Goal: Transaction & Acquisition: Purchase product/service

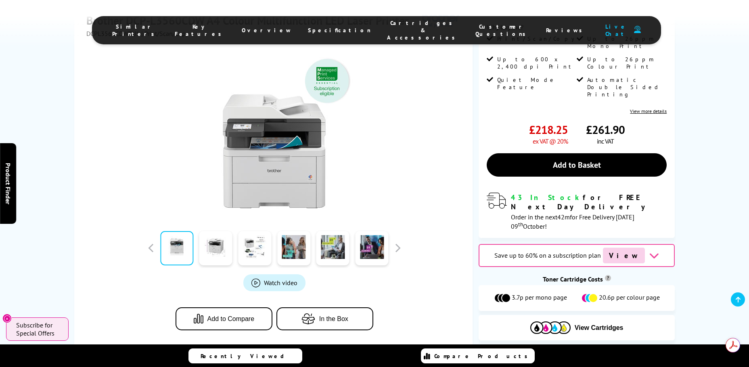
scroll to position [161, 0]
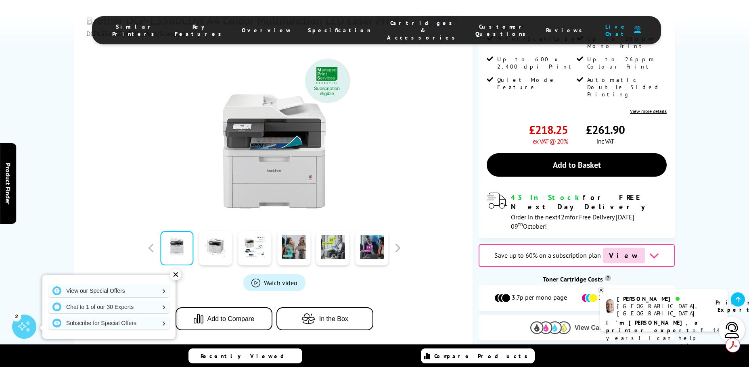
drag, startPoint x: 591, startPoint y: 277, endPoint x: 539, endPoint y: 291, distance: 54.3
click at [539, 315] on div "View Cartridges" at bounding box center [576, 327] width 196 height 25
click at [555, 322] on img at bounding box center [550, 328] width 40 height 13
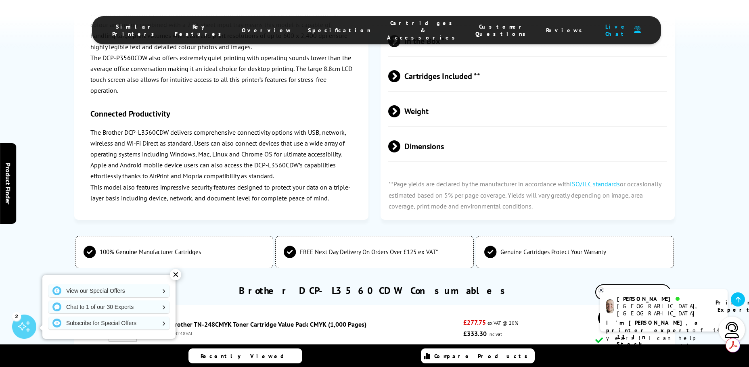
scroll to position [2735, 0]
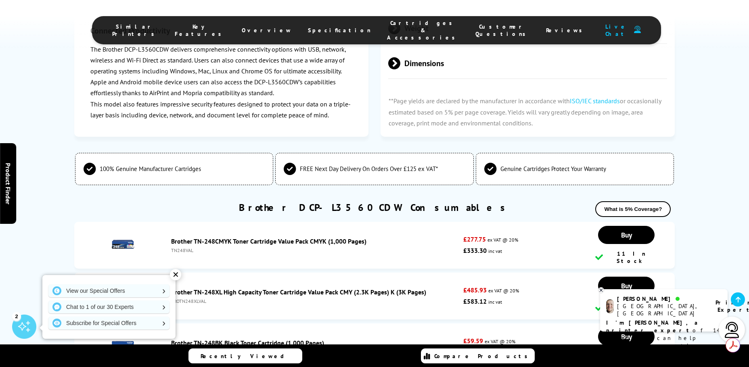
click at [175, 275] on div "✕" at bounding box center [175, 274] width 11 height 11
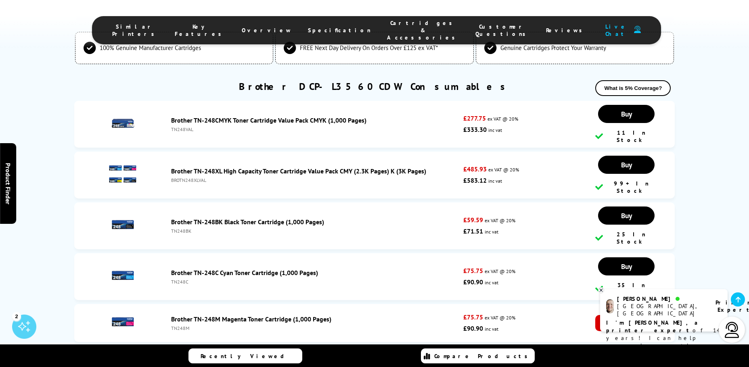
scroll to position [2896, 0]
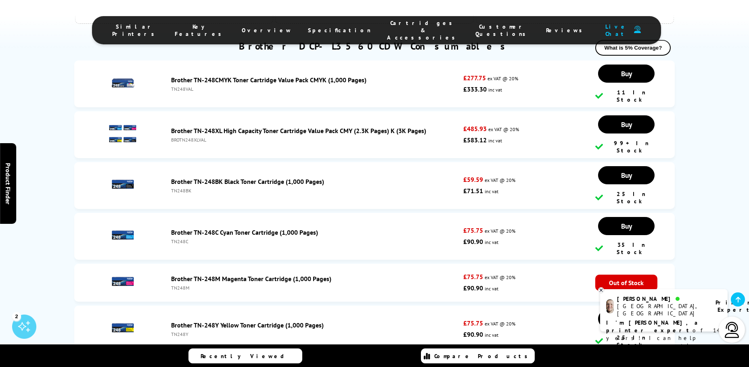
click at [254, 275] on link "Brother TN-248M Magenta Toner Cartridge (1,000 Pages)" at bounding box center [251, 279] width 160 height 8
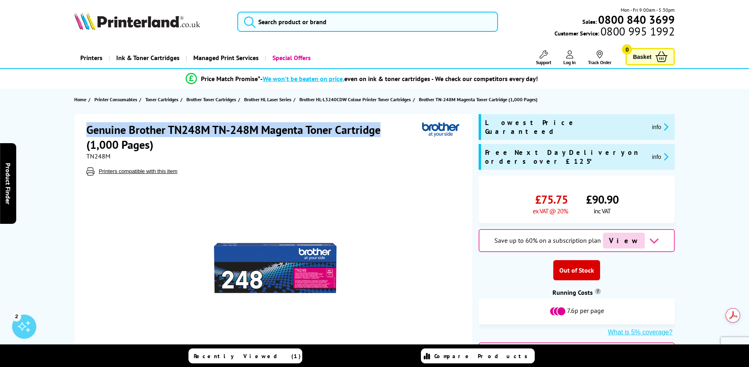
drag, startPoint x: 381, startPoint y: 129, endPoint x: 86, endPoint y: 128, distance: 294.9
click at [86, 128] on h1 "Genuine Brother TN248M TN-248M Magenta Toner Cartridge (1,000 Pages)" at bounding box center [254, 137] width 336 height 30
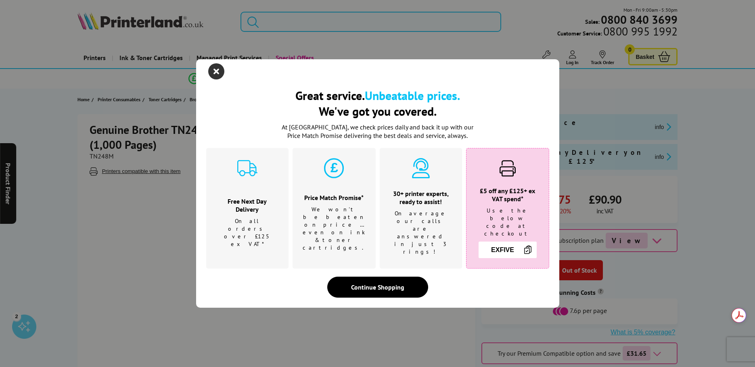
drag, startPoint x: 93, startPoint y: 129, endPoint x: 215, endPoint y: 77, distance: 132.5
click at [215, 77] on icon "close modal" at bounding box center [216, 71] width 16 height 16
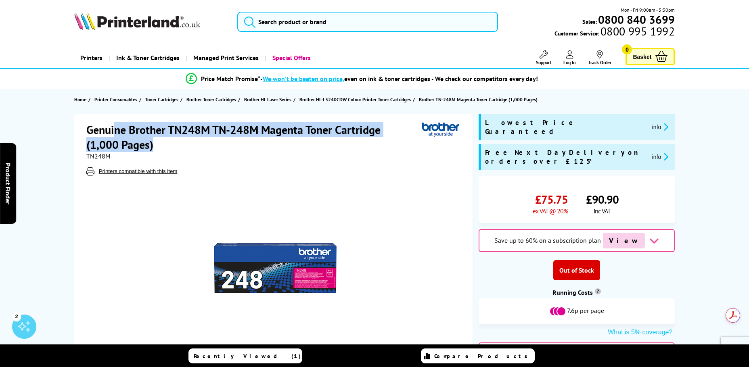
drag, startPoint x: 165, startPoint y: 150, endPoint x: 117, endPoint y: 134, distance: 50.4
click at [117, 134] on h1 "Genuine Brother TN248M TN-248M Magenta Toner Cartridge (1,000 Pages)" at bounding box center [254, 137] width 336 height 30
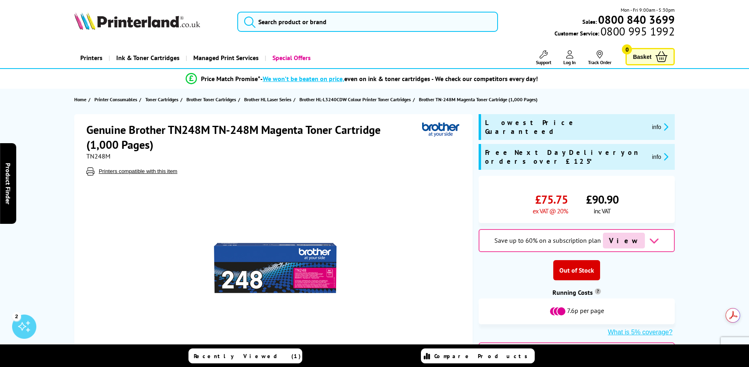
click at [97, 132] on h1 "Genuine Brother TN248M TN-248M Magenta Toner Cartridge (1,000 Pages)" at bounding box center [254, 137] width 336 height 30
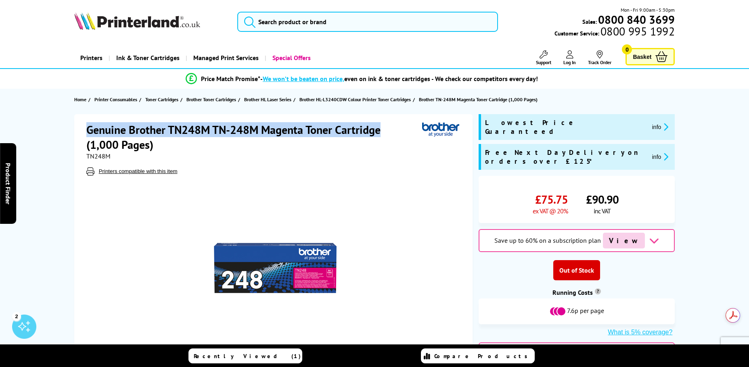
drag, startPoint x: 89, startPoint y: 130, endPoint x: 392, endPoint y: 123, distance: 303.5
click at [392, 123] on h1 "Genuine Brother TN248M TN-248M Magenta Toner Cartridge (1,000 Pages)" at bounding box center [254, 137] width 336 height 30
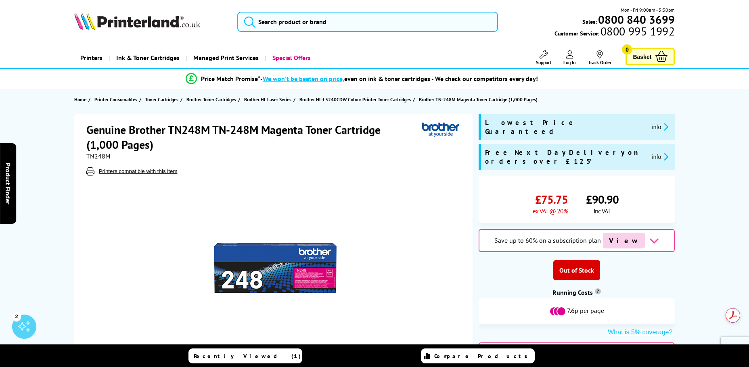
drag, startPoint x: 227, startPoint y: 187, endPoint x: 209, endPoint y: 153, distance: 38.8
click at [226, 186] on div at bounding box center [274, 267] width 376 height 182
drag, startPoint x: 169, startPoint y: 128, endPoint x: 215, endPoint y: 130, distance: 45.6
click at [215, 130] on h1 "Genuine Brother TN248M TN-248M Magenta Toner Cartridge (1,000 Pages)" at bounding box center [254, 137] width 336 height 30
copy h1 "TN248M"
